Goal: Transaction & Acquisition: Subscribe to service/newsletter

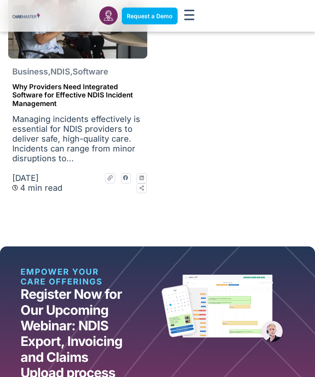
scroll to position [2298, 0]
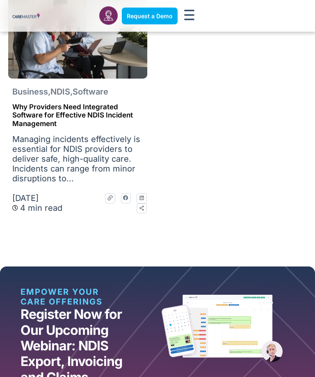
click at [195, 16] on div "Menu Toggle" at bounding box center [189, 16] width 16 height 18
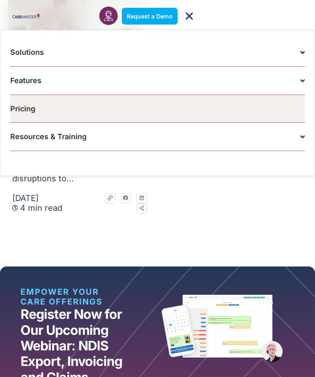
click at [277, 108] on link "Pricing" at bounding box center [157, 109] width 294 height 28
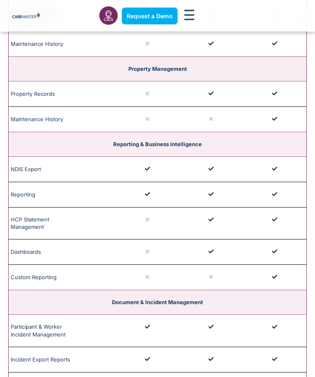
scroll to position [2009, 0]
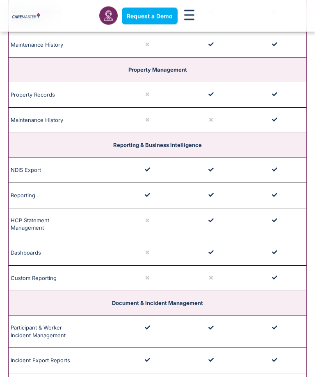
click at [246, 229] on td at bounding box center [275, 225] width 64 height 32
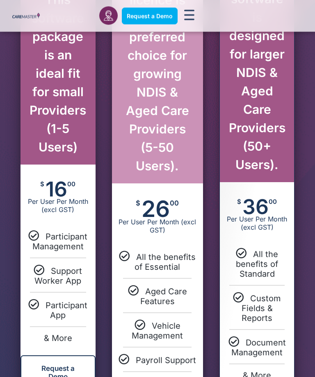
scroll to position [547, 0]
click at [146, 115] on span "CareMaster's Standard licence is the preferred choice for growing NDIS & Aged C…" at bounding box center [160, 65] width 80 height 218
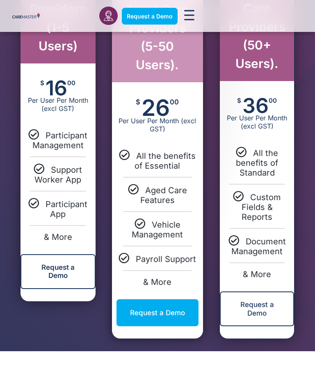
scroll to position [646, 0]
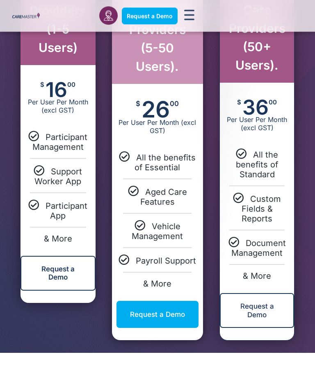
click at [154, 136] on div "$ 26 00 Per User Per Month (excl GST)" at bounding box center [157, 117] width 91 height 67
click at [155, 111] on span "26" at bounding box center [155, 110] width 28 height 18
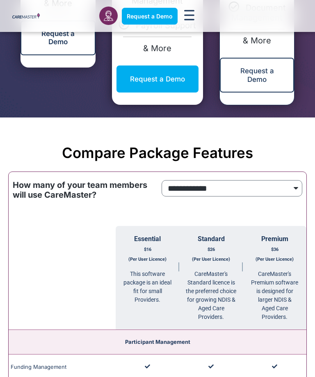
scroll to position [895, 0]
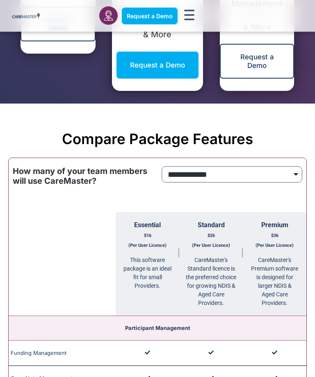
click at [289, 175] on select "**********" at bounding box center [231, 175] width 141 height 16
select select "***"
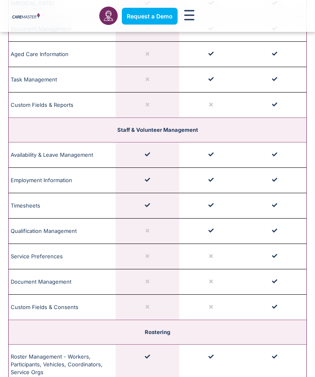
scroll to position [1378, 0]
